Goal: Task Accomplishment & Management: Manage account settings

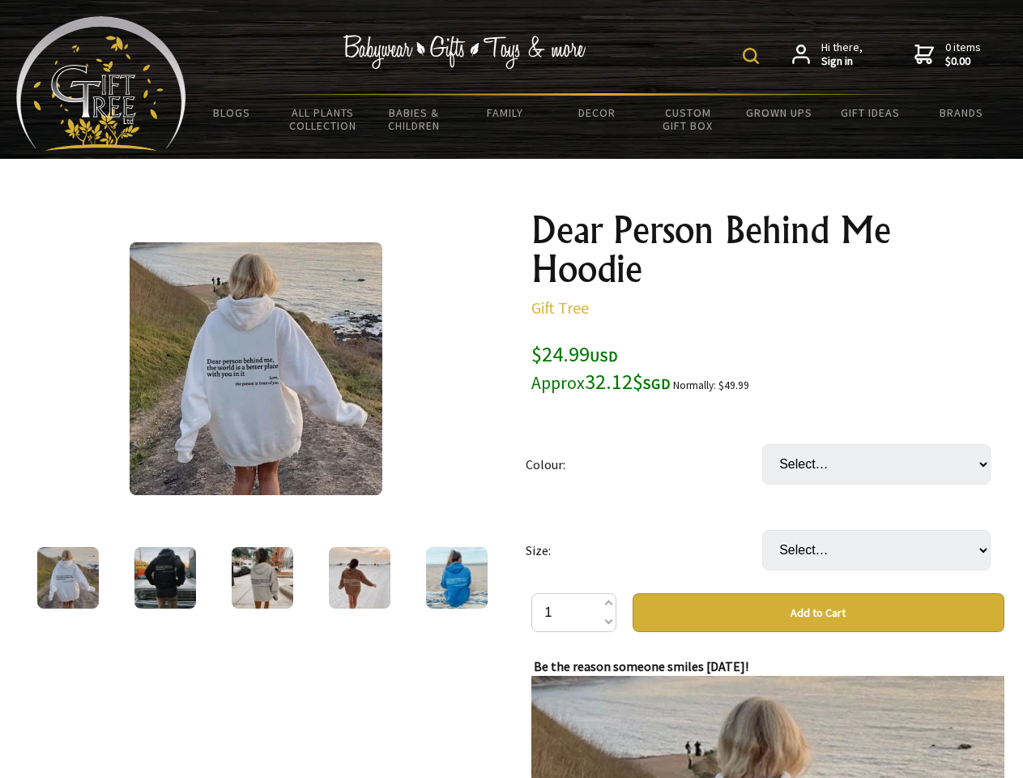
click at [753, 56] on img at bounding box center [751, 56] width 16 height 16
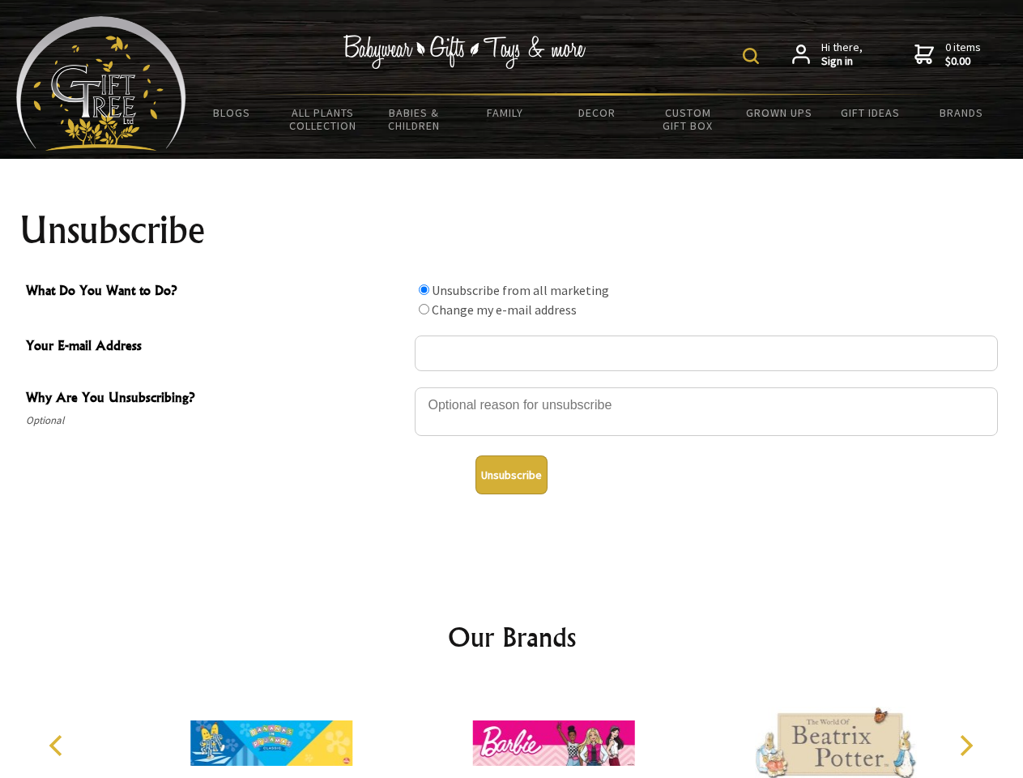
click at [753, 56] on img at bounding box center [751, 56] width 16 height 16
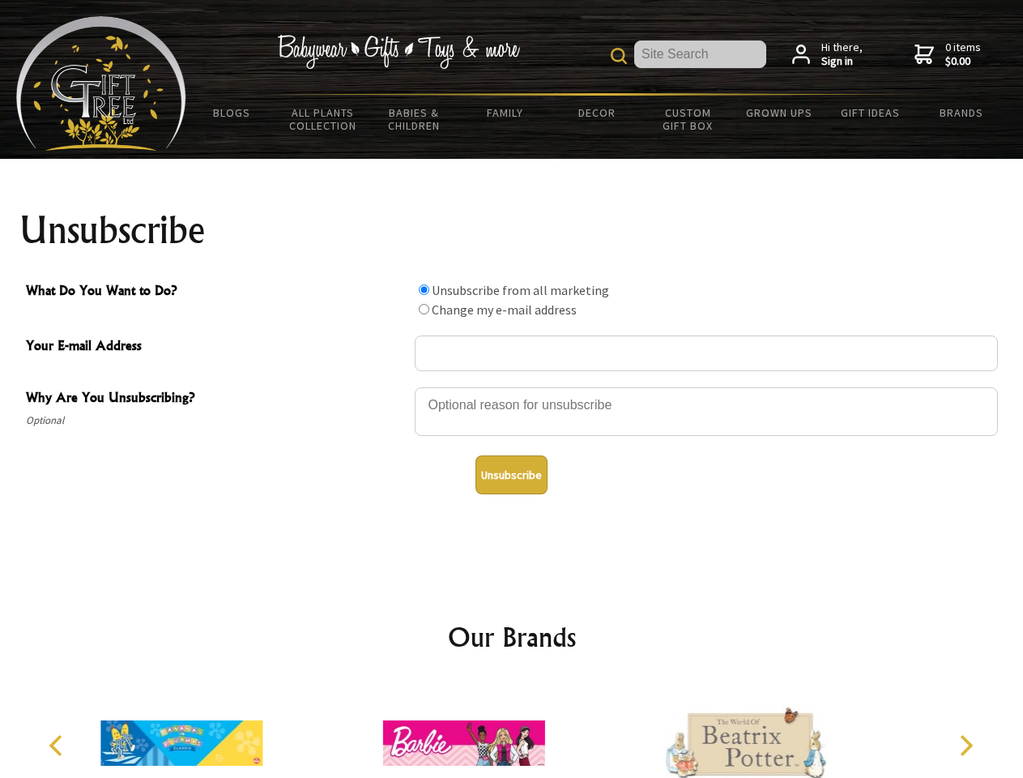
click at [512, 386] on div at bounding box center [706, 414] width 583 height 57
click at [424, 289] on input "What Do You Want to Do?" at bounding box center [424, 289] width 11 height 11
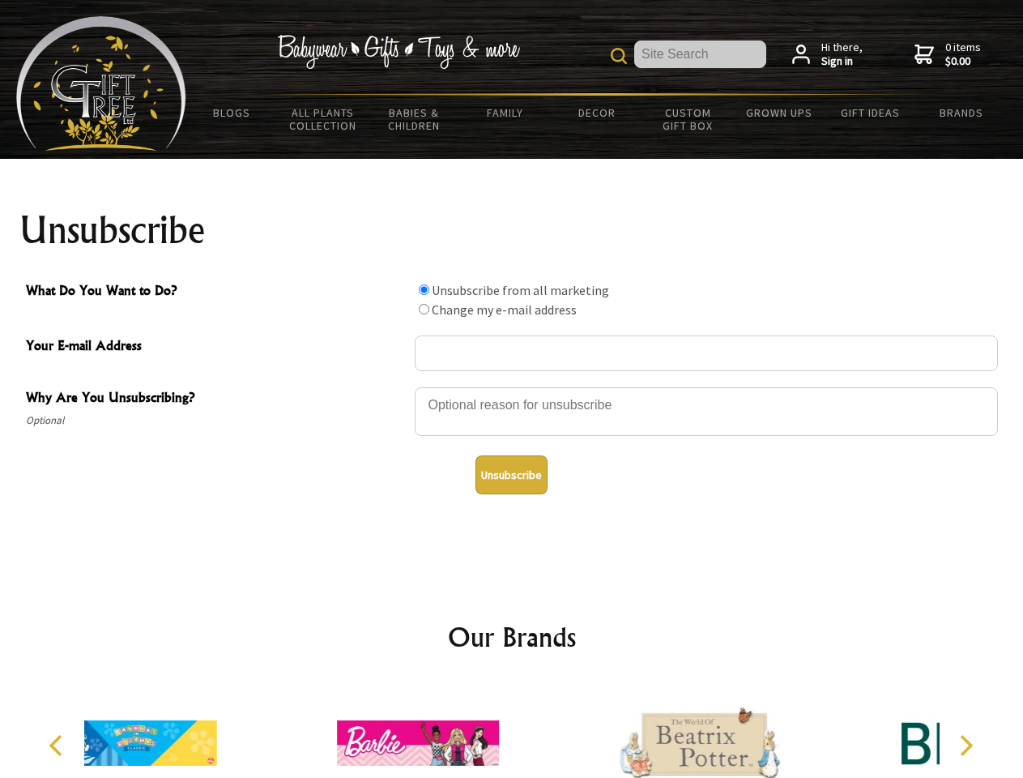
click at [424, 309] on input "What Do You Want to Do?" at bounding box center [424, 309] width 11 height 11
radio input "true"
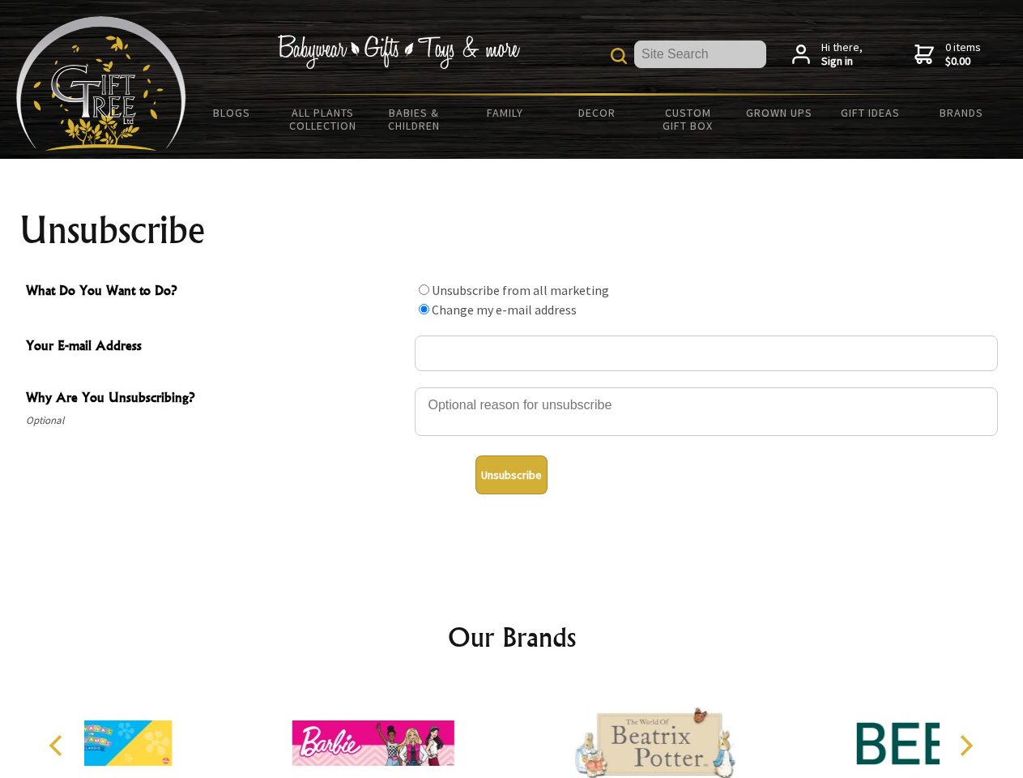
click at [511, 475] on button "Unsubscribe" at bounding box center [512, 474] width 72 height 39
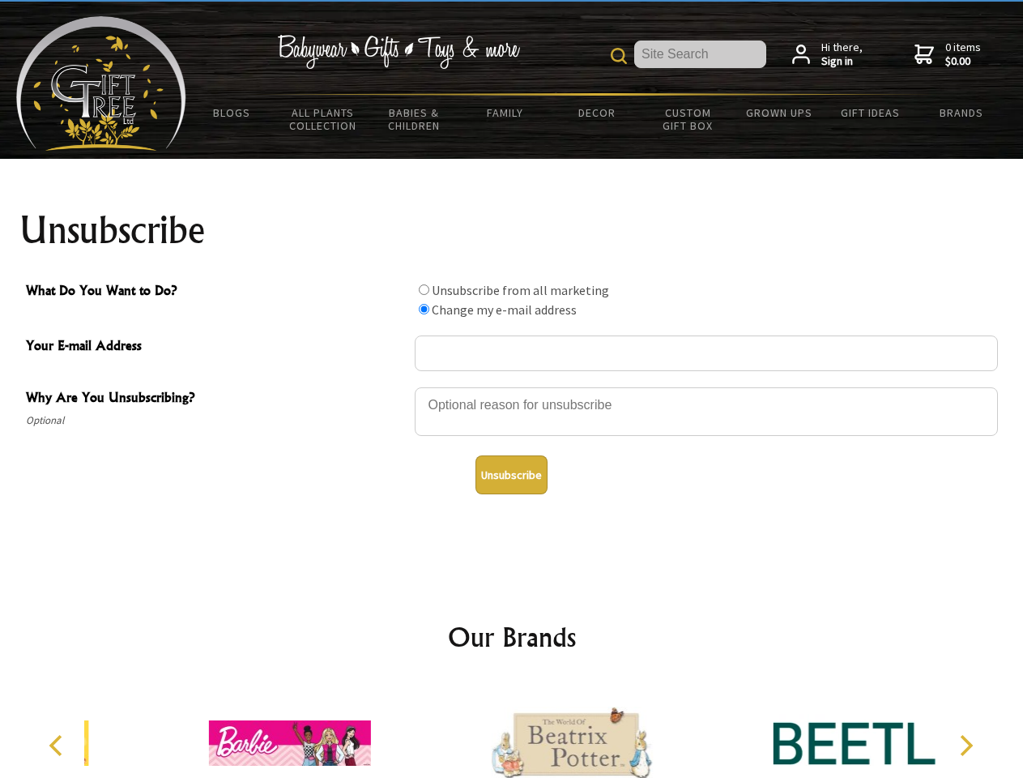
click at [58, 745] on icon "Previous" at bounding box center [57, 745] width 21 height 21
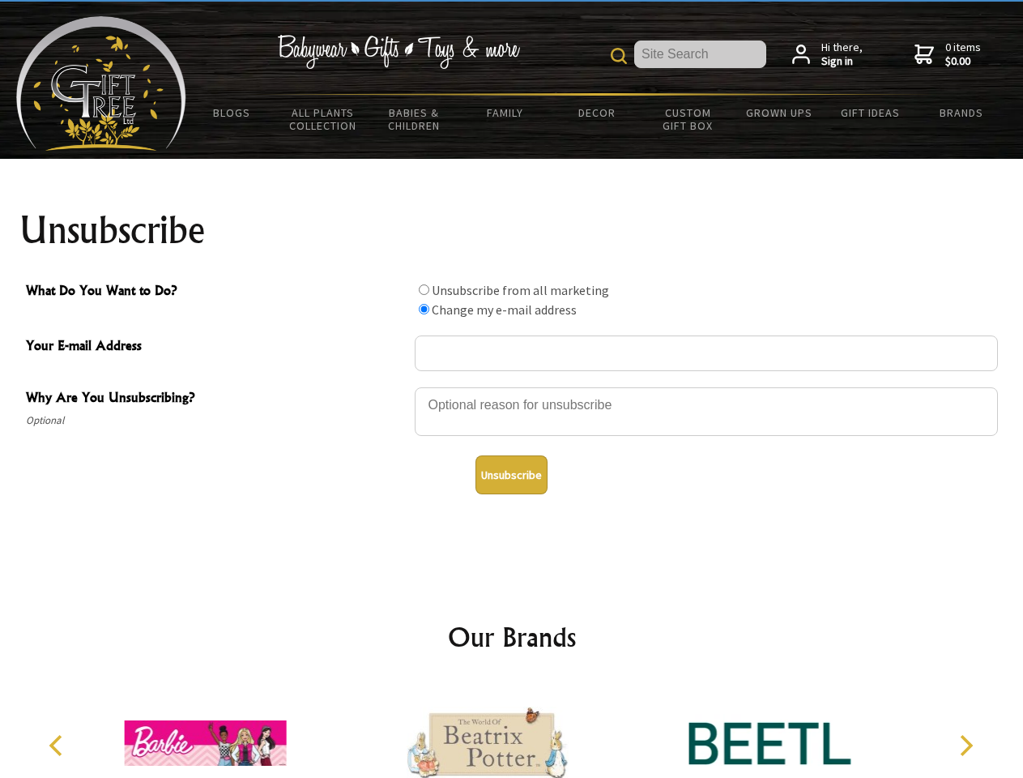
click at [966, 745] on icon "Next" at bounding box center [964, 745] width 21 height 21
